Goal: Navigation & Orientation: Go to known website

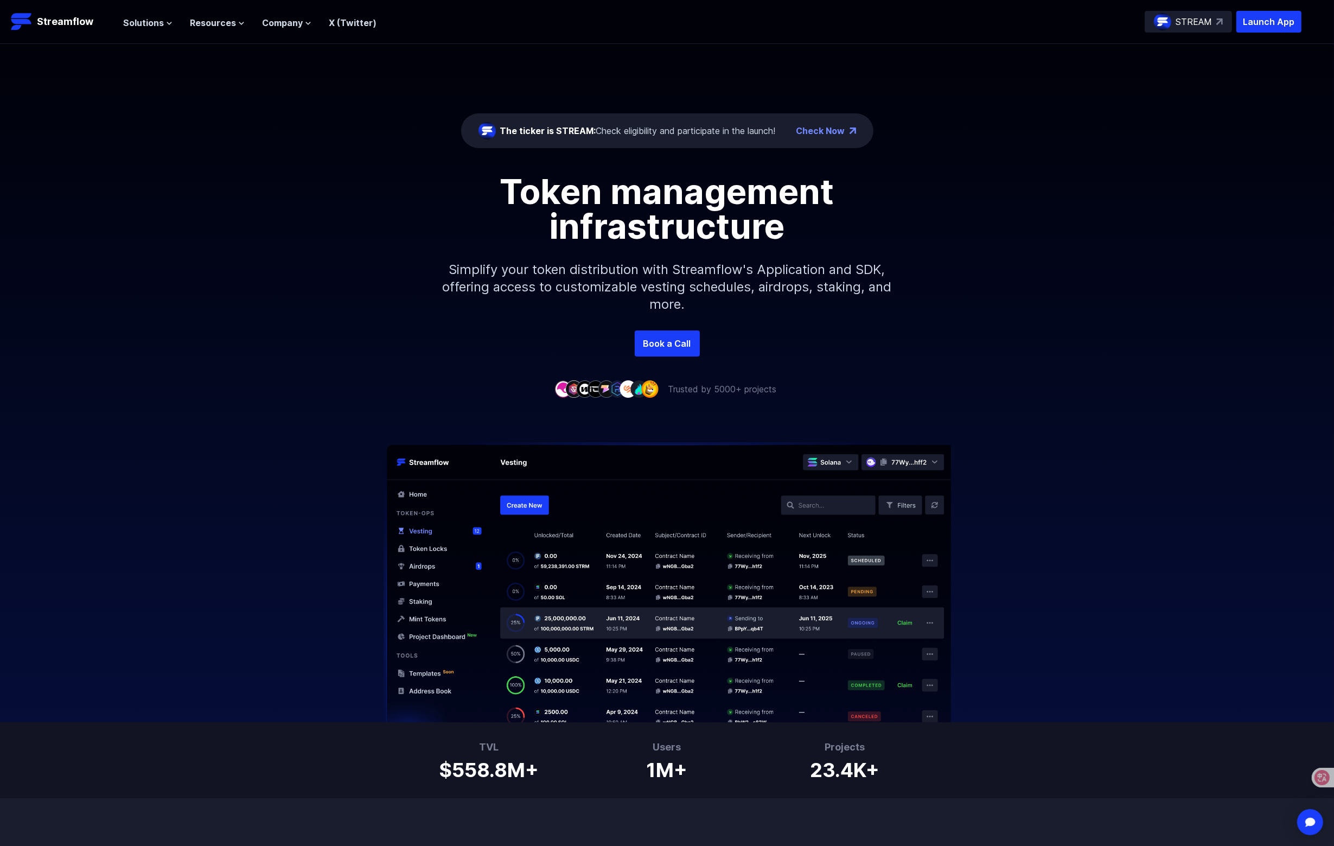
click at [219, 76] on div "The ticker is STREAM: Check eligibility and participate in the launch! Check No…" at bounding box center [667, 187] width 1334 height 287
click at [157, 20] on span "Solutions" at bounding box center [143, 22] width 41 height 13
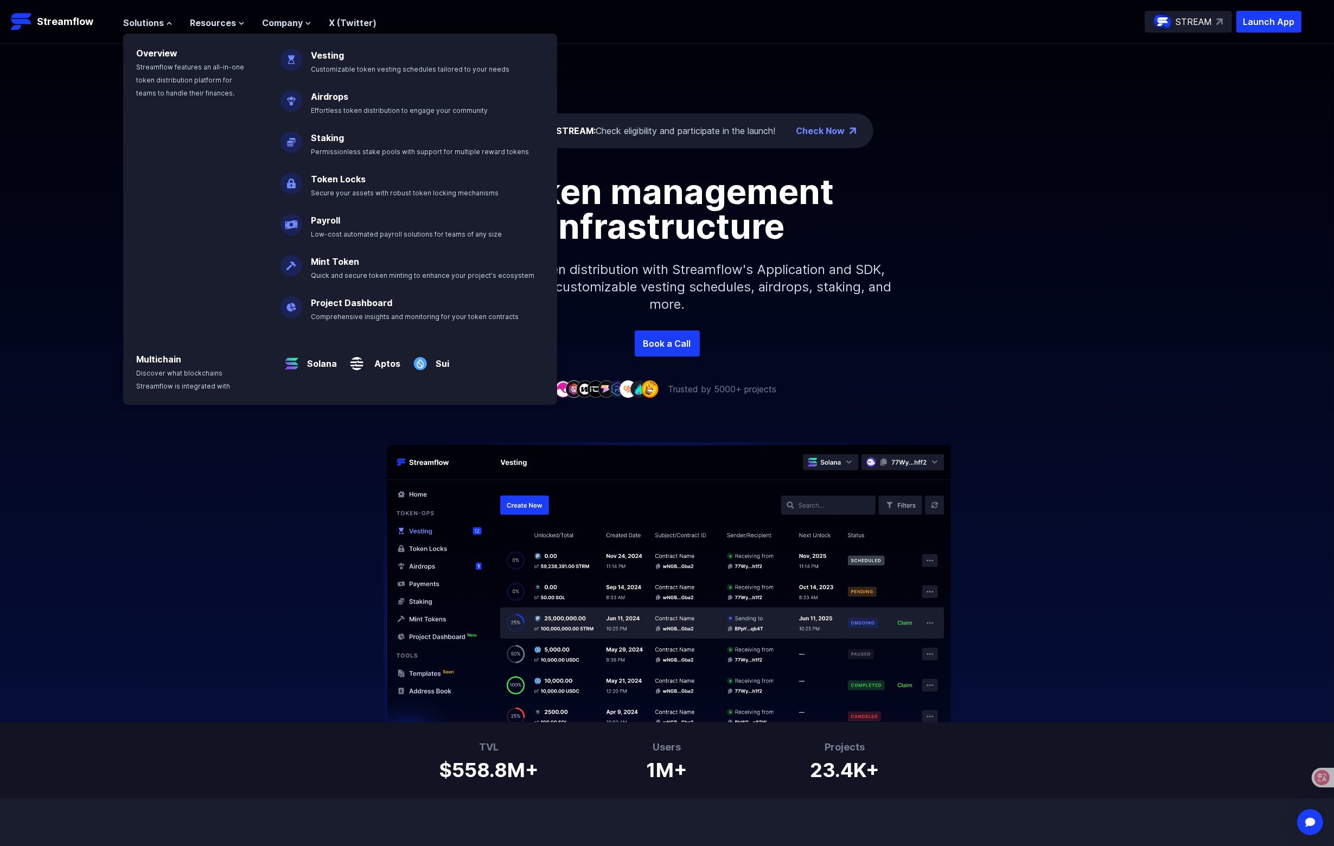
drag, startPoint x: 119, startPoint y: 396, endPoint x: 75, endPoint y: 193, distance: 207.8
click at [119, 396] on div at bounding box center [667, 559] width 1334 height 327
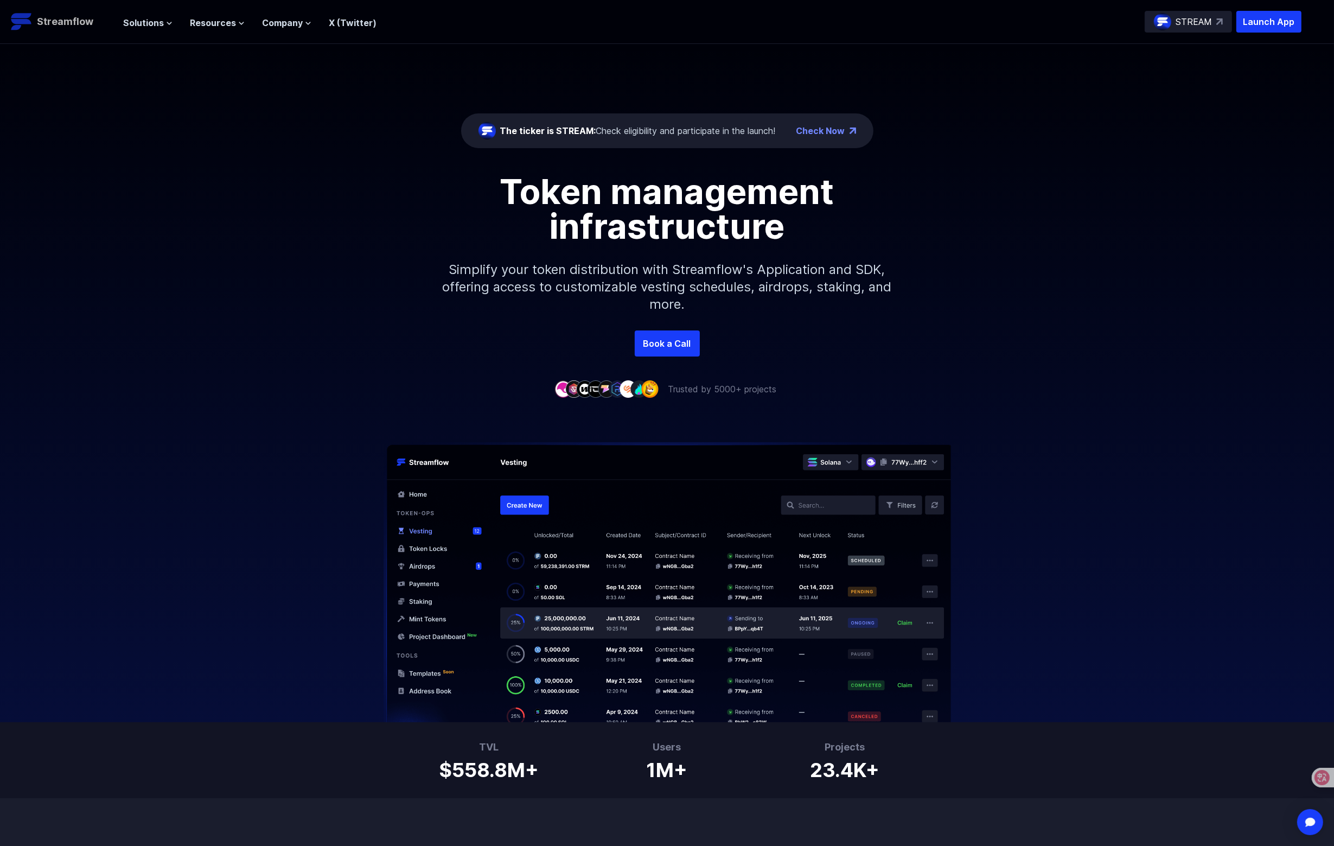
click at [61, 24] on p "Streamflow" at bounding box center [65, 21] width 56 height 15
click at [673, 349] on link "Book a Call" at bounding box center [667, 343] width 65 height 26
click at [1155, 144] on div "The ticker is STREAM: Check eligibility and participate in the launch! Check No…" at bounding box center [667, 187] width 1334 height 287
click at [1262, 23] on p "Launch App" at bounding box center [1269, 22] width 65 height 22
